Goal: Transaction & Acquisition: Purchase product/service

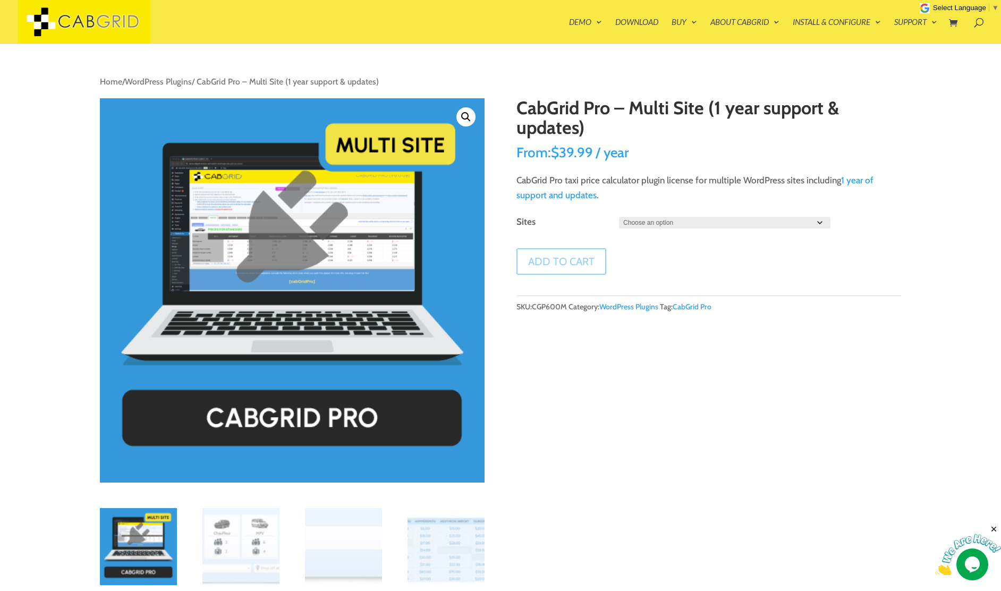
click at [682, 226] on select "Choose an option 3 7 10" at bounding box center [724, 223] width 211 height 12
click at [648, 224] on select "Choose an option 3 7 10" at bounding box center [724, 223] width 211 height 12
click at [619, 217] on select "Choose an option 3 7 10" at bounding box center [724, 223] width 211 height 12
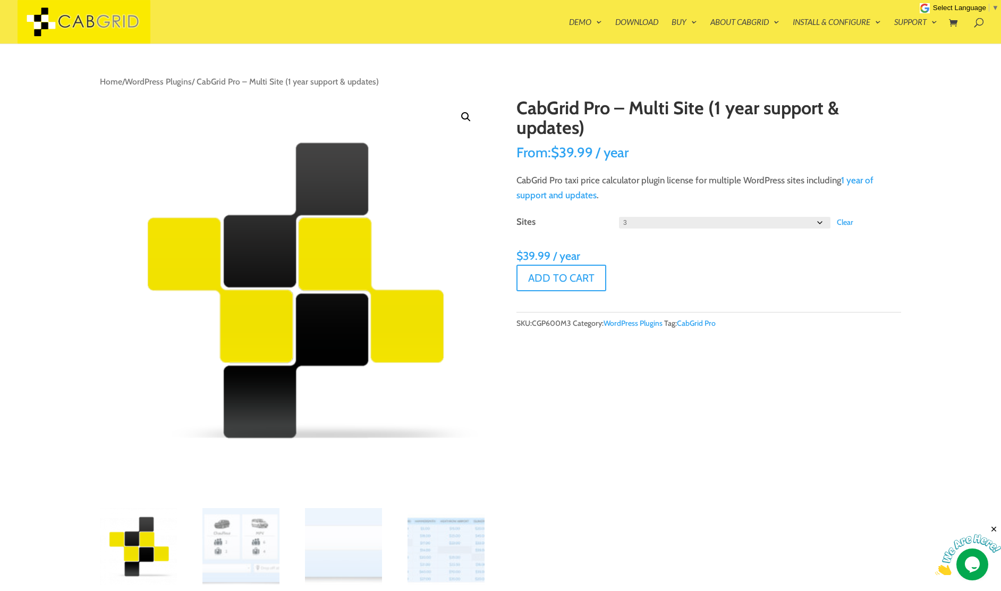
click at [643, 223] on select "Choose an option 3 7 10" at bounding box center [724, 223] width 211 height 12
click at [619, 217] on select "Choose an option 3 7 10" at bounding box center [724, 223] width 211 height 12
click at [640, 223] on select "Choose an option 3 7 10" at bounding box center [724, 223] width 211 height 12
select select "10"
click at [619, 217] on select "Choose an option 3 7 10" at bounding box center [724, 223] width 211 height 12
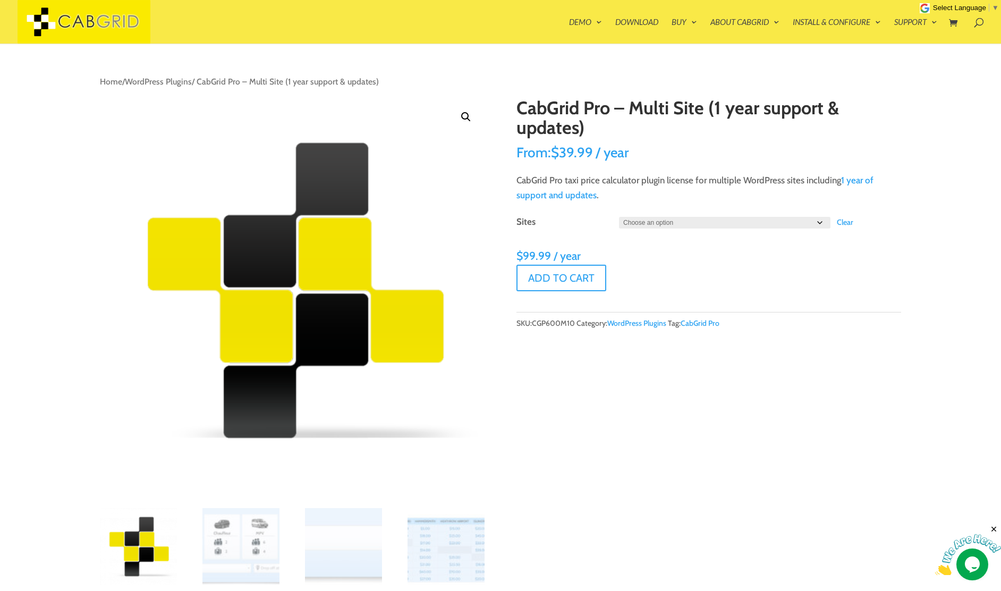
click at [660, 223] on select "Choose an option 3 7 10" at bounding box center [724, 223] width 211 height 12
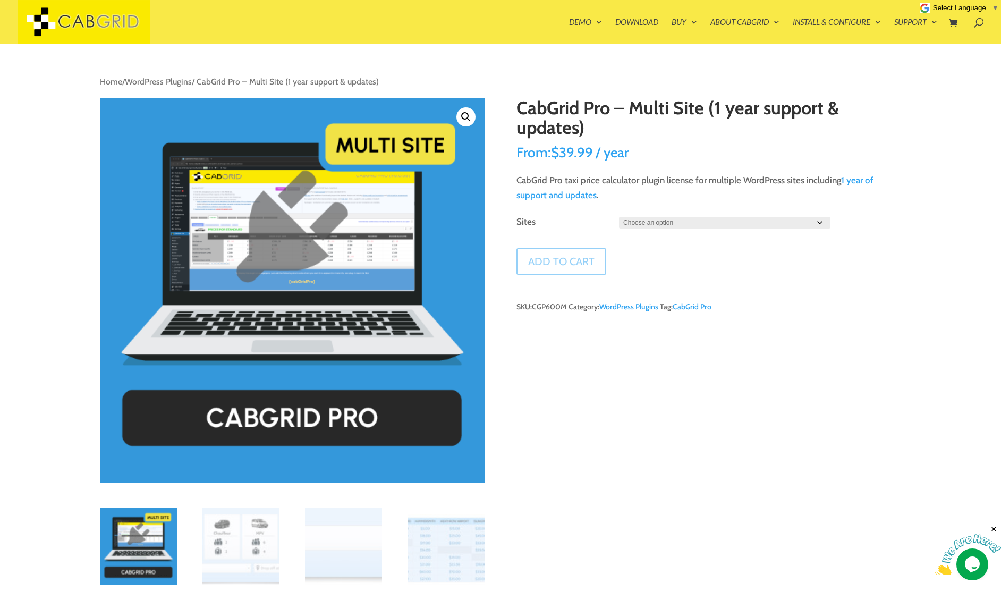
click at [702, 228] on select "Choose an option 3 7 10" at bounding box center [724, 223] width 211 height 12
click at [619, 217] on select "Choose an option 3 7 10" at bounding box center [724, 223] width 211 height 12
select select "3"
click at [659, 225] on select "Choose an option 3 7 10" at bounding box center [724, 223] width 211 height 12
click at [619, 217] on select "Choose an option 3 7 10" at bounding box center [724, 223] width 211 height 12
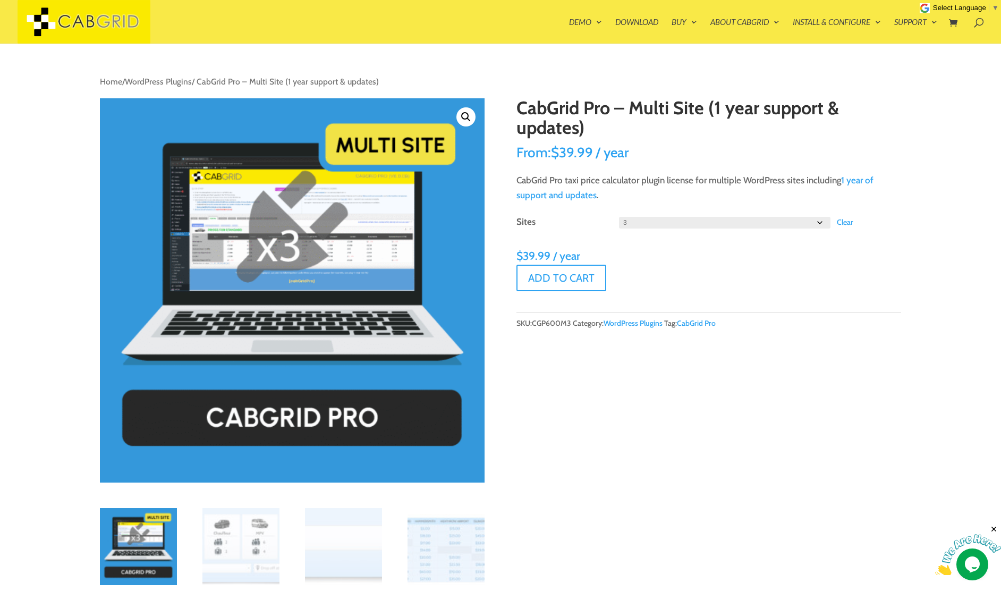
click at [660, 223] on select "Choose an option 3 7 10" at bounding box center [724, 223] width 211 height 12
click at [619, 217] on select "Choose an option 3 7 10" at bounding box center [724, 223] width 211 height 12
click at [659, 220] on select "Choose an option 3 7 10" at bounding box center [724, 223] width 211 height 12
click at [619, 217] on select "Choose an option 3 7 10" at bounding box center [724, 223] width 211 height 12
click at [659, 224] on select "Choose an option 3 7 10" at bounding box center [724, 223] width 211 height 12
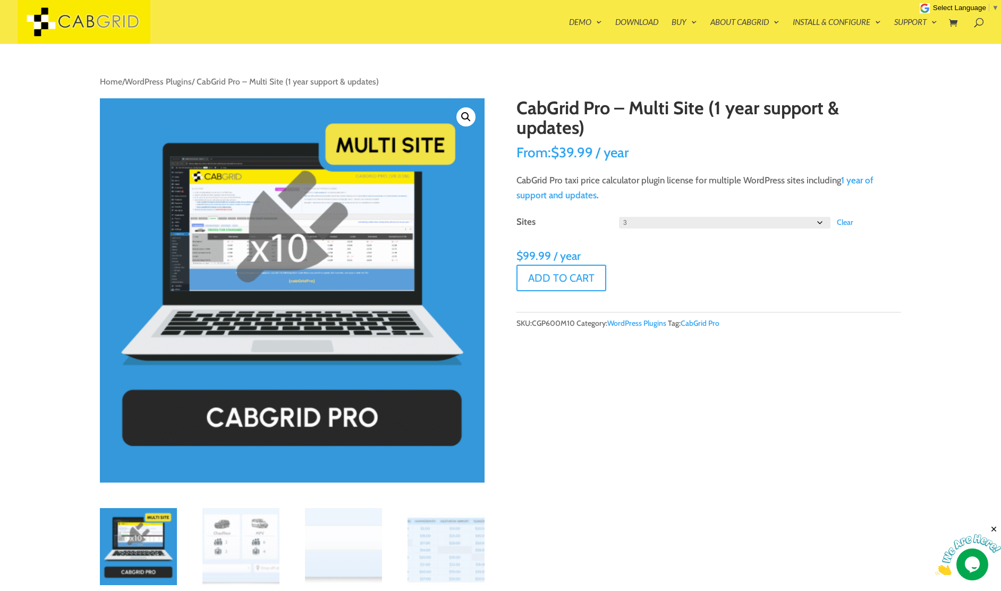
click at [619, 217] on select "Choose an option 3 7 10" at bounding box center [724, 223] width 211 height 12
click at [657, 218] on select "Choose an option 3 7 10" at bounding box center [724, 223] width 211 height 12
click at [619, 217] on select "Choose an option 3 7 10" at bounding box center [724, 223] width 211 height 12
click at [655, 220] on select "Choose an option 3 7 10" at bounding box center [724, 223] width 211 height 12
select select "10"
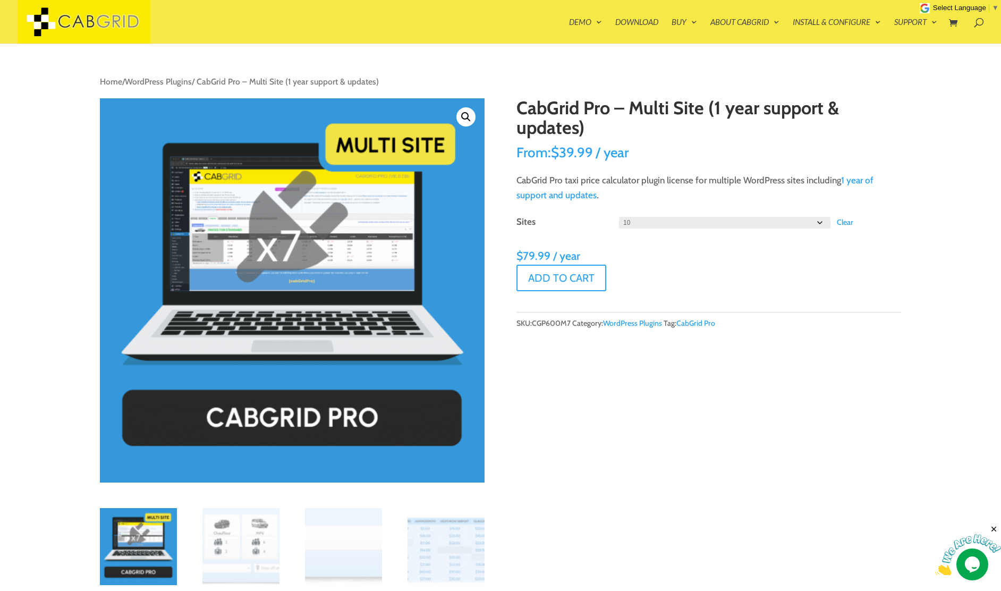
click at [619, 217] on select "Choose an option 3 7 10" at bounding box center [724, 223] width 211 height 12
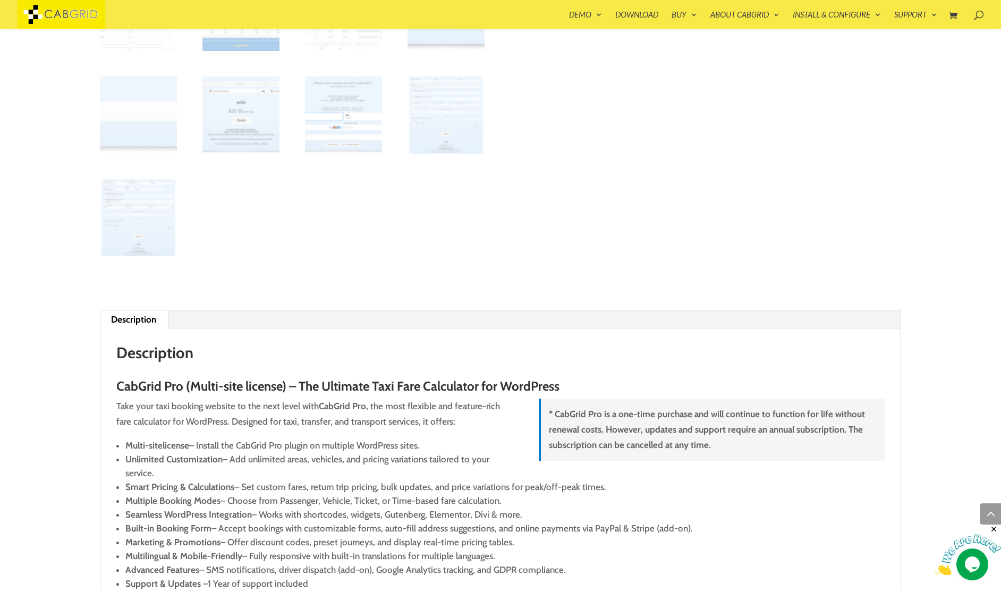
scroll to position [619, 0]
